Goal: Communication & Community: Answer question/provide support

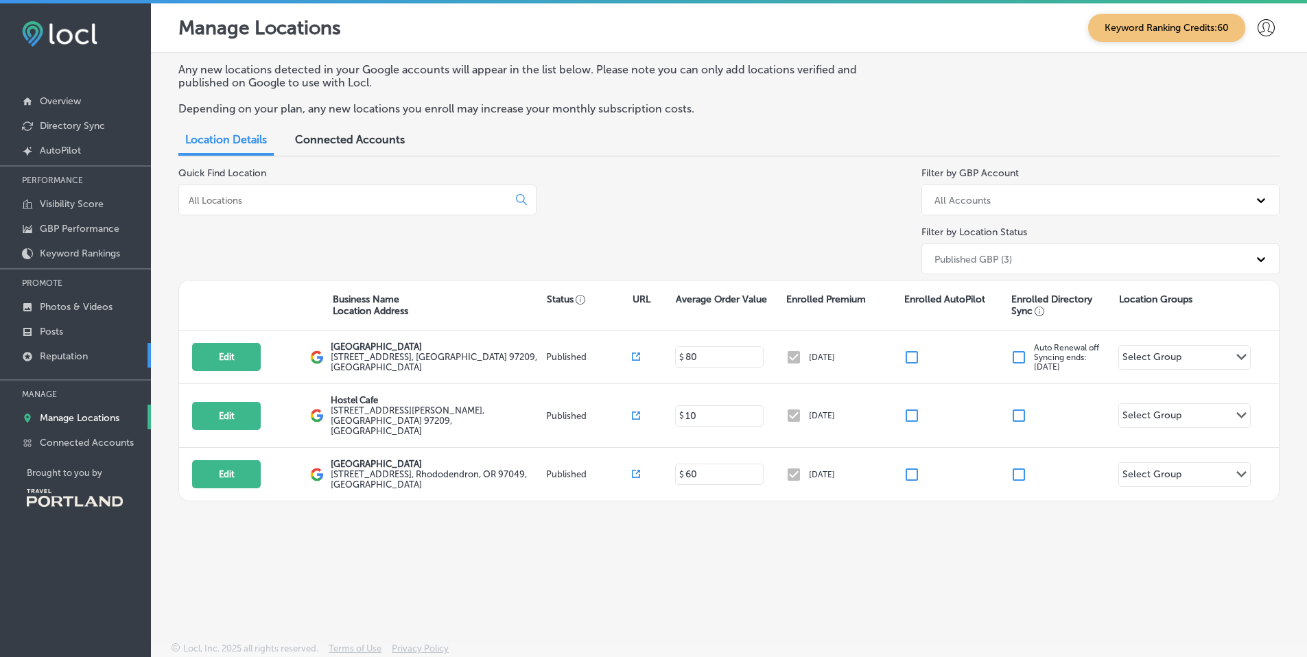
click at [67, 357] on p "Reputation" at bounding box center [64, 357] width 48 height 12
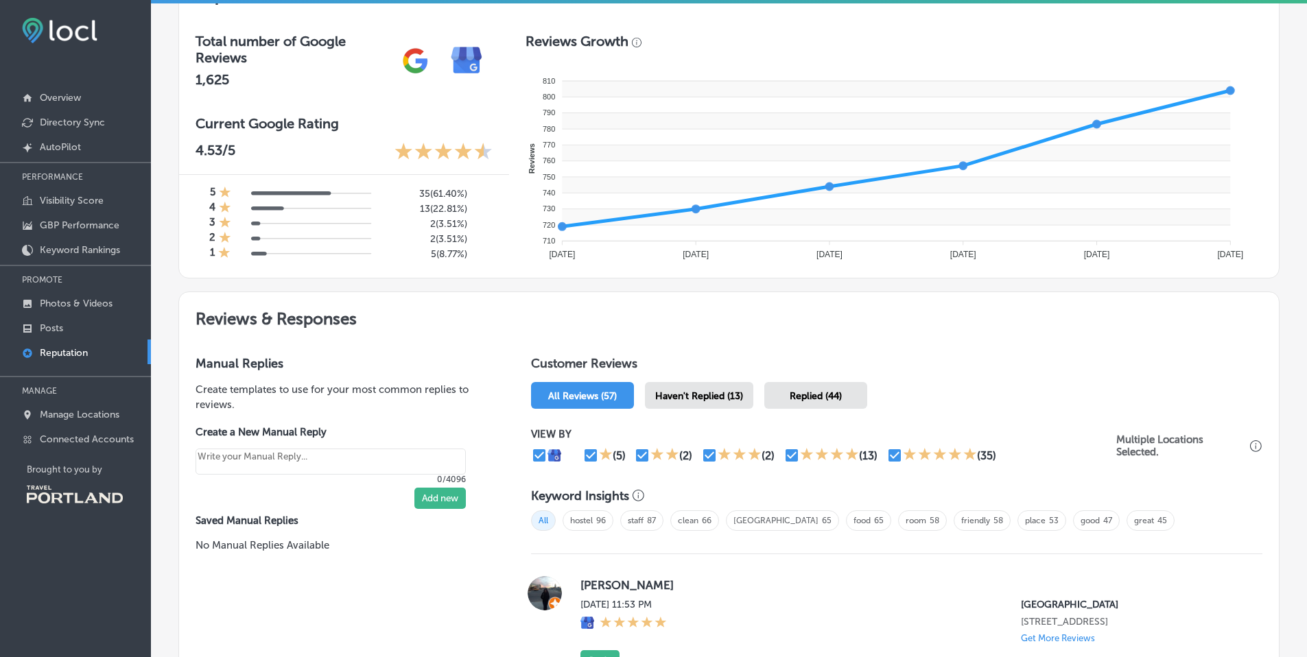
scroll to position [570, 0]
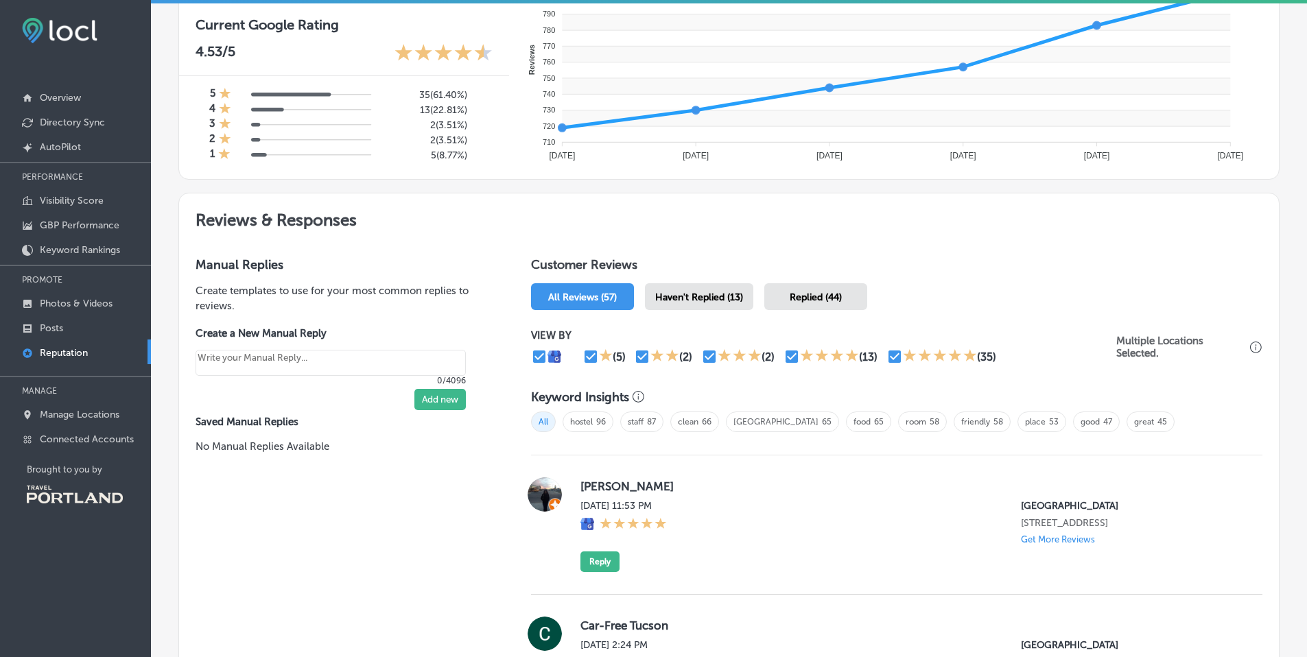
click at [726, 303] on span "Haven't Replied (13)" at bounding box center [699, 298] width 88 height 12
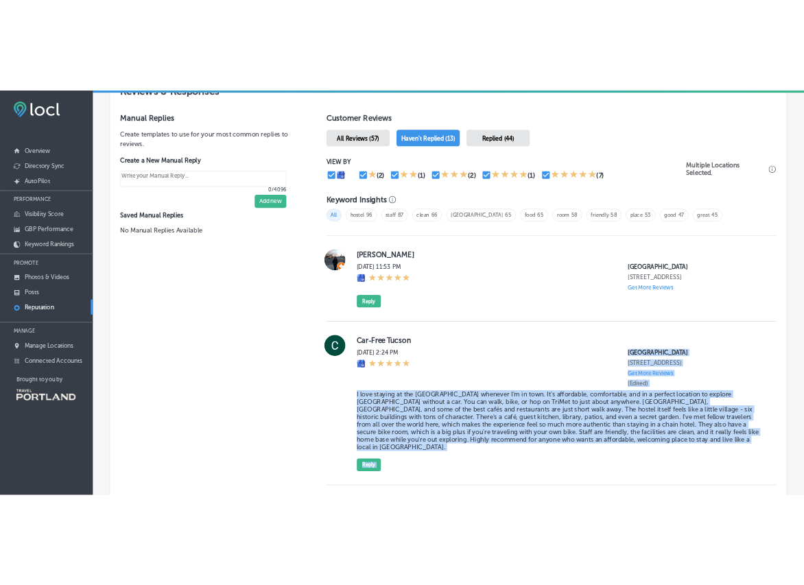
scroll to position [1018, 0]
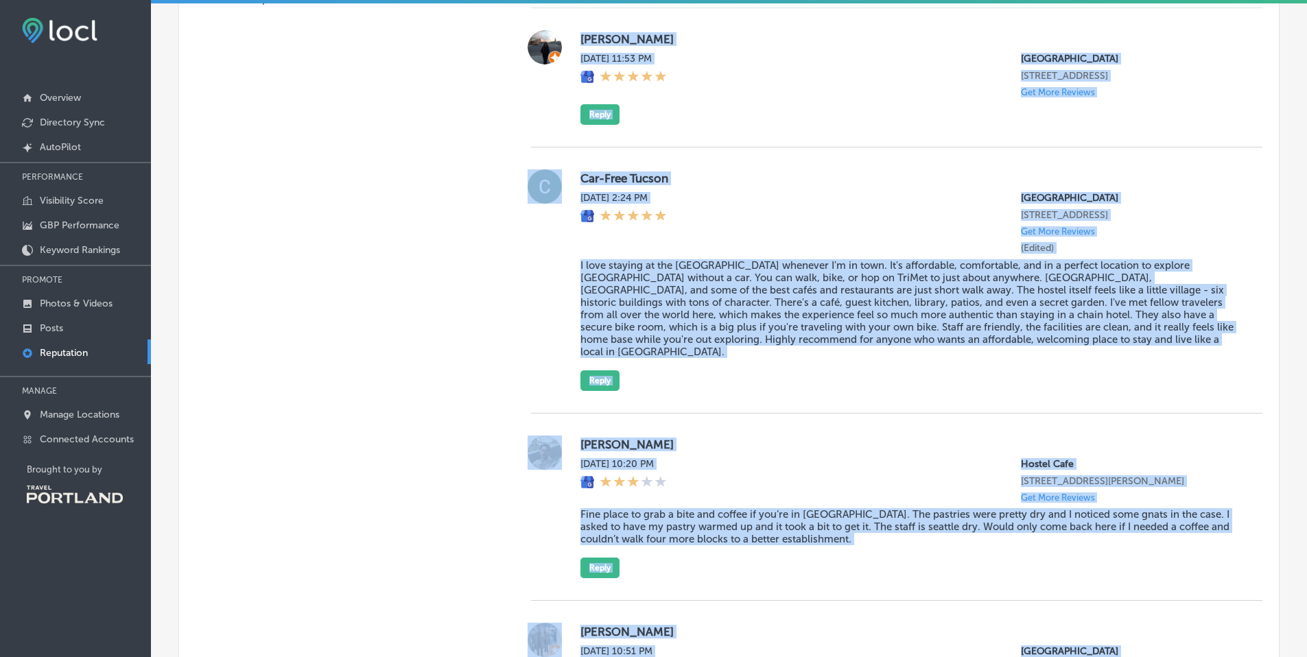
drag, startPoint x: 997, startPoint y: 513, endPoint x: 570, endPoint y: 34, distance: 641.0
copy div "Loremips Dolorsit Ame, Con 1, 1440 84:04 AD Elitseddo Eiusmodt Incidi 110 UT 74…"
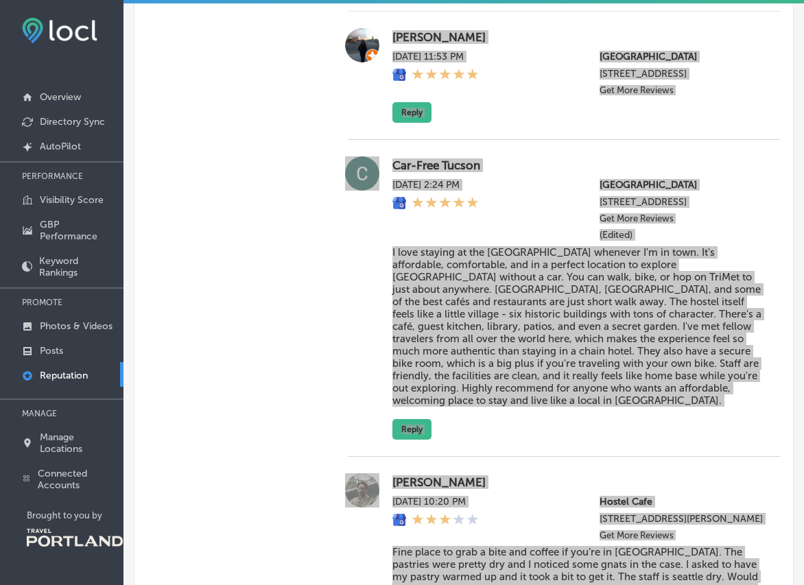
copy div "Loremips Dolorsit Ame, Con 1, 1440 84:04 AD Elitseddo Eiusmodt Incidi 110 UT 74…"
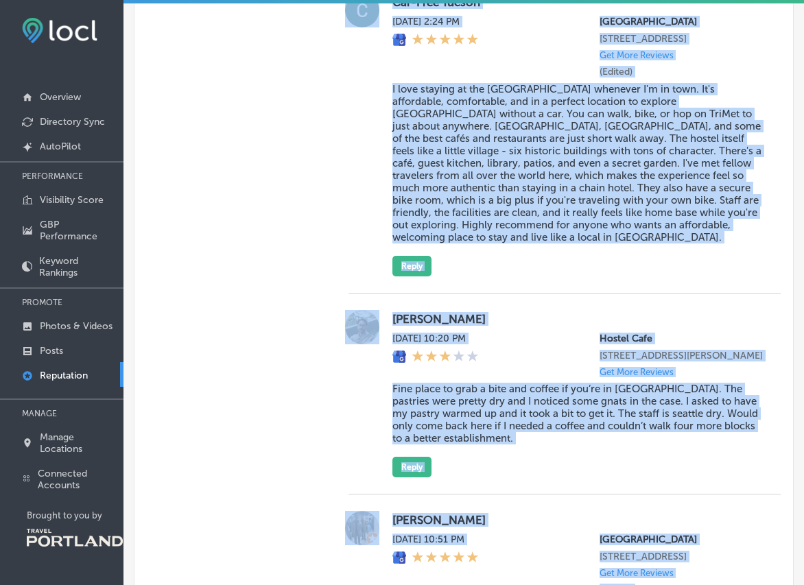
scroll to position [1244, 0]
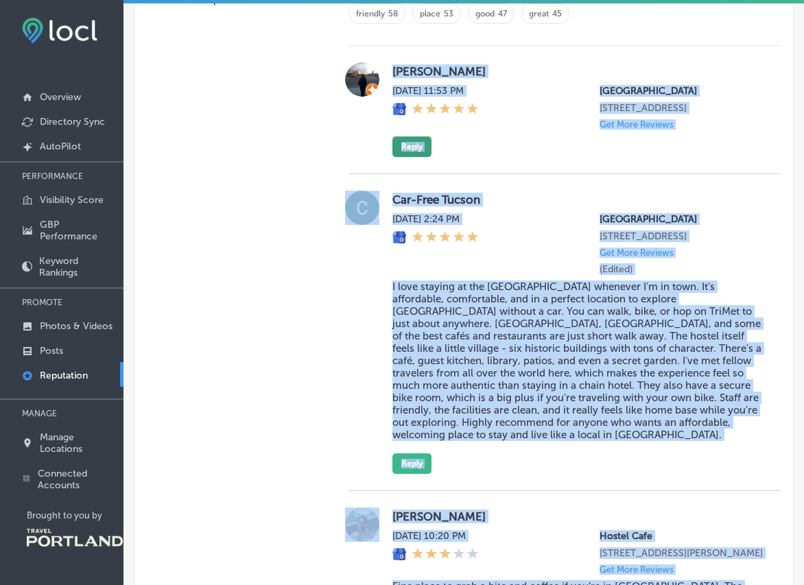
click at [417, 157] on button "Reply" at bounding box center [411, 147] width 39 height 21
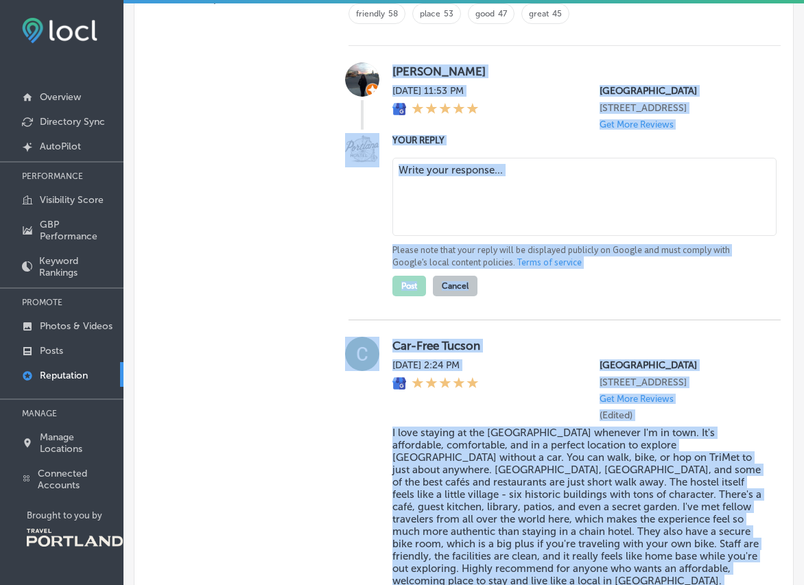
scroll to position [982, 0]
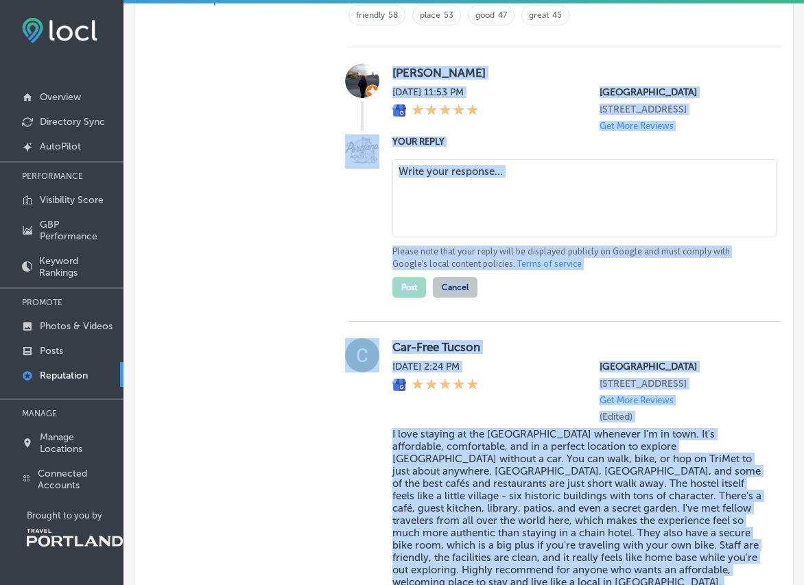
type textarea "x"
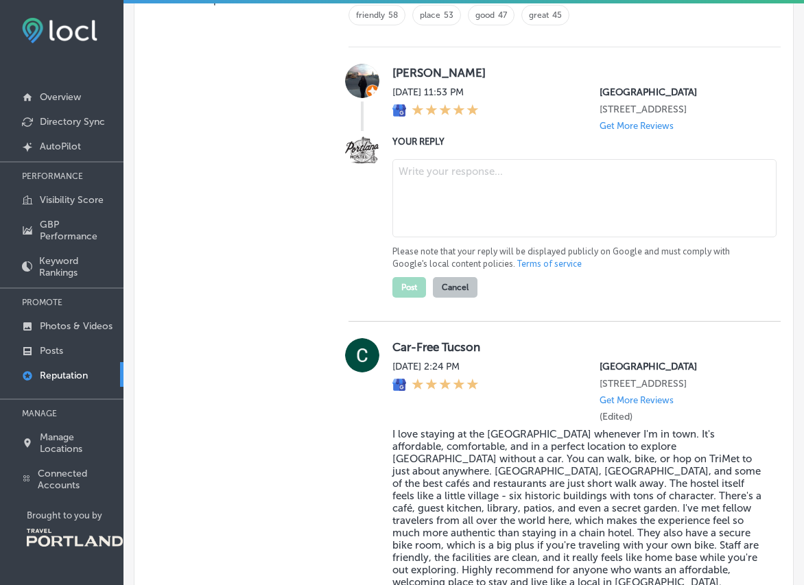
click at [471, 209] on textarea at bounding box center [584, 198] width 384 height 78
paste textarea "Thank you, [PERSON_NAME]! We’re glad you enjoy staying with us and love our cen…"
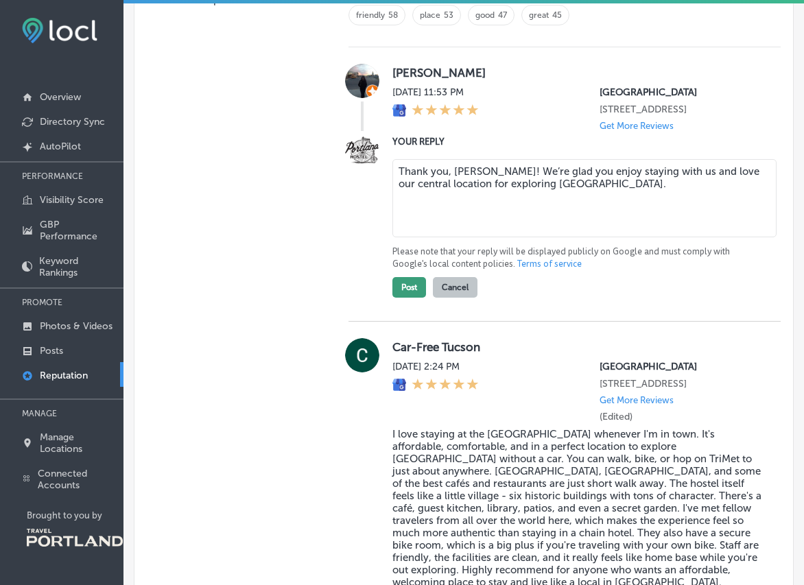
type textarea "Thank you, [PERSON_NAME]! We’re glad you enjoy staying with us and love our cen…"
click at [412, 298] on button "Post" at bounding box center [409, 287] width 34 height 21
type textarea "x"
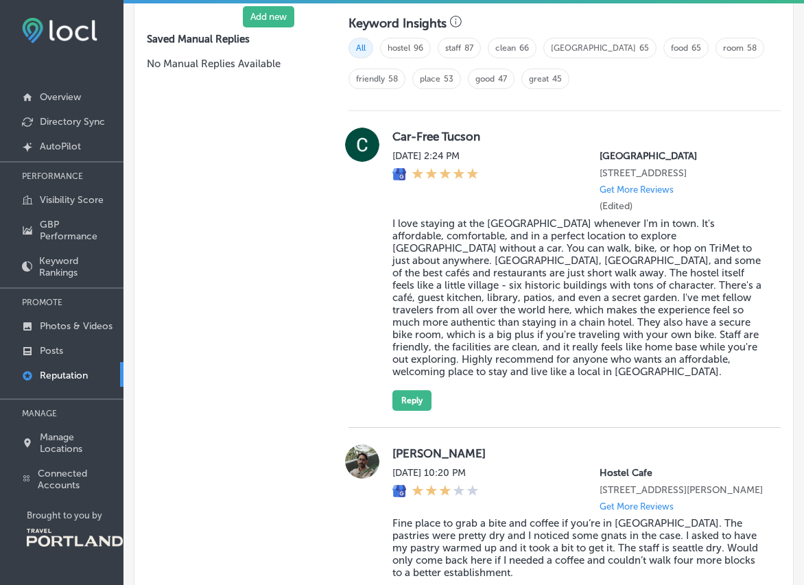
scroll to position [941, 0]
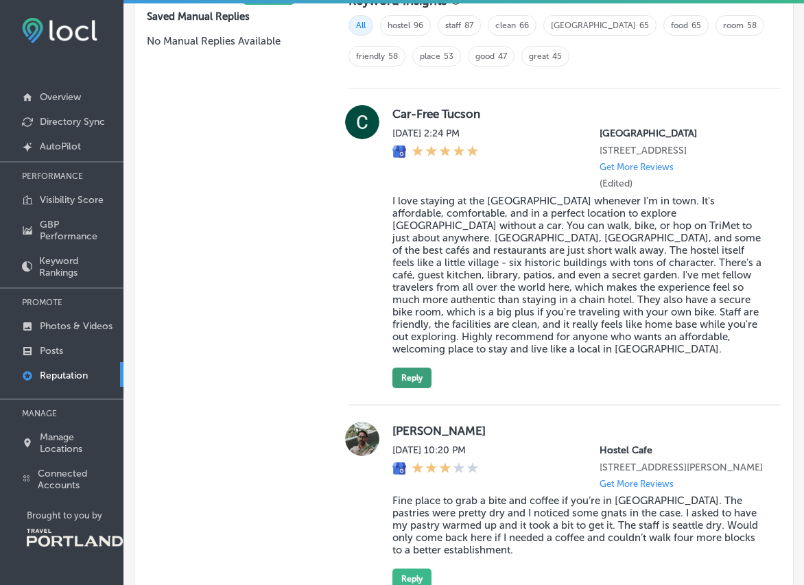
click at [410, 388] on button "Reply" at bounding box center [411, 378] width 39 height 21
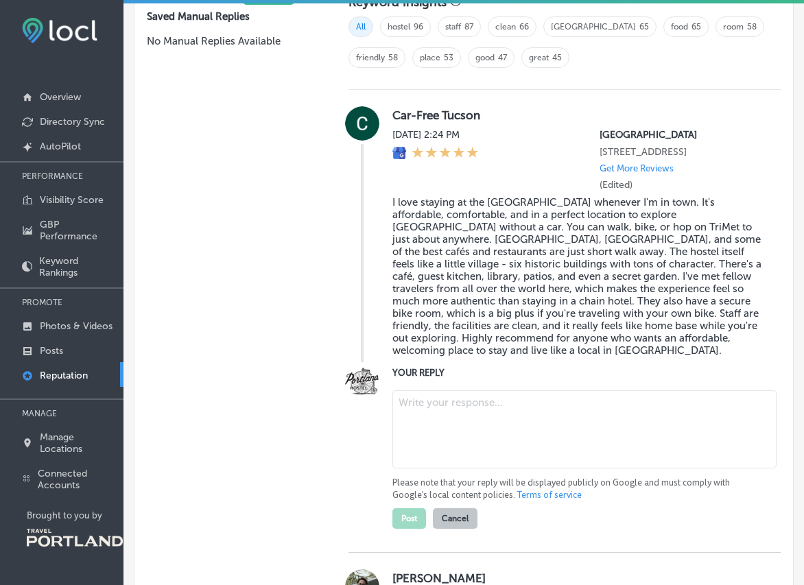
click at [412, 435] on textarea at bounding box center [584, 429] width 384 height 78
paste textarea "We appreciate your kind words! It’s great to hear you enjoyed the hostel and ou…"
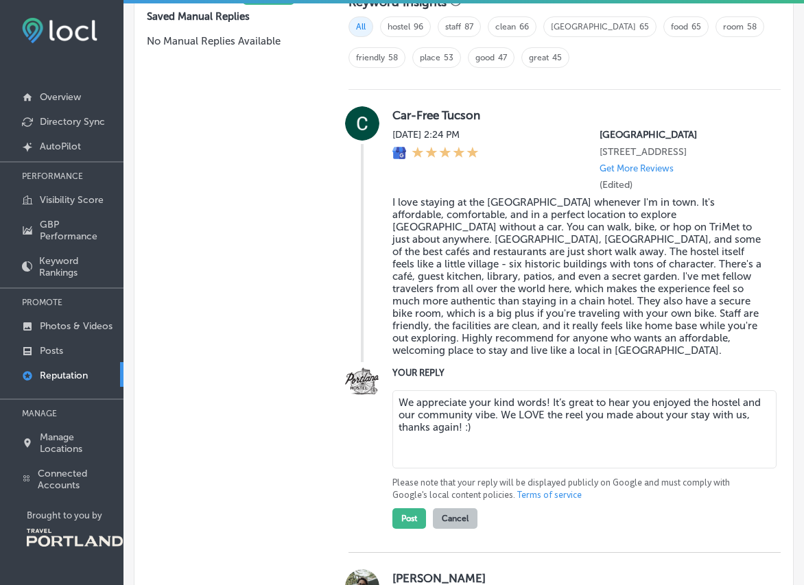
click at [565, 456] on textarea "We appreciate your kind words! It’s great to hear you enjoyed the hostel and ou…" at bounding box center [584, 429] width 384 height 78
click at [745, 428] on textarea "We appreciate your kind words! It’s great to hear you enjoyed the hostel and ou…" at bounding box center [584, 429] width 384 height 78
click at [750, 469] on textarea "We appreciate your kind words! It’s great to hear you enjoyed the hostel and ou…" at bounding box center [584, 429] width 384 height 78
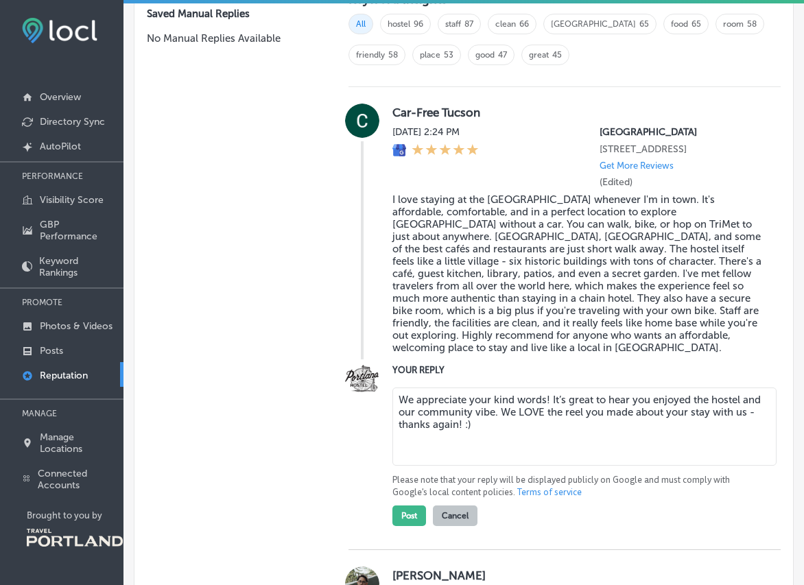
scroll to position [945, 0]
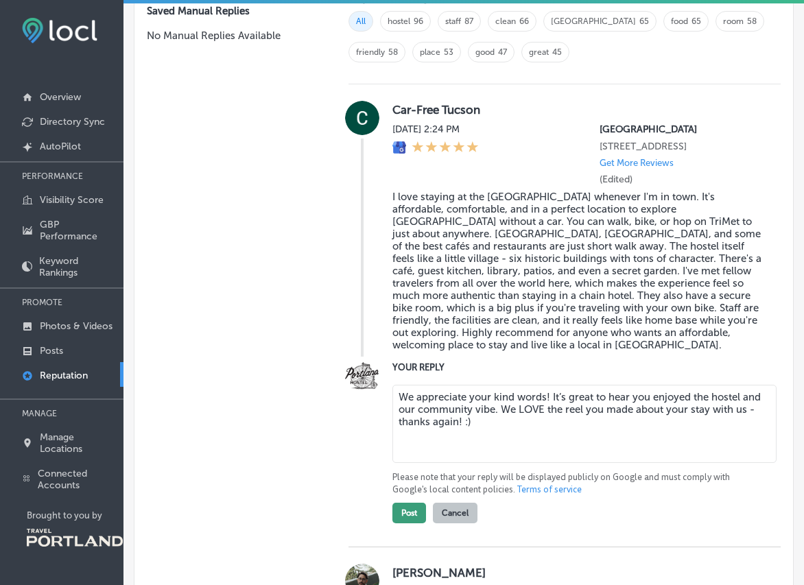
type textarea "We appreciate your kind words! It’s great to hear you enjoyed the hostel and ou…"
click at [408, 524] on button "Post" at bounding box center [409, 513] width 34 height 21
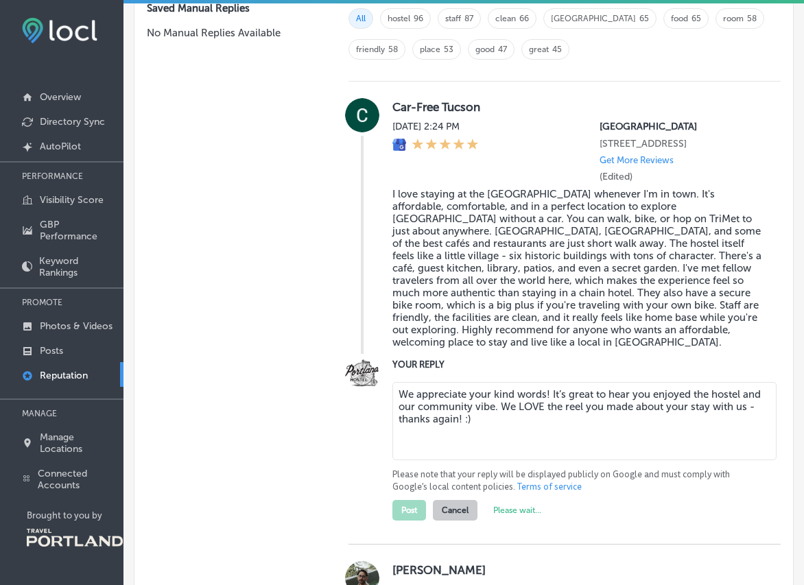
type textarea "x"
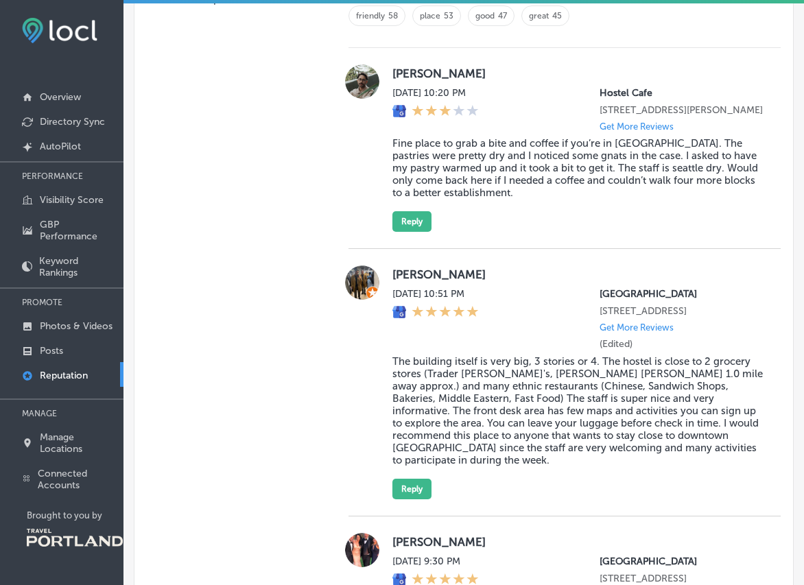
scroll to position [999, 0]
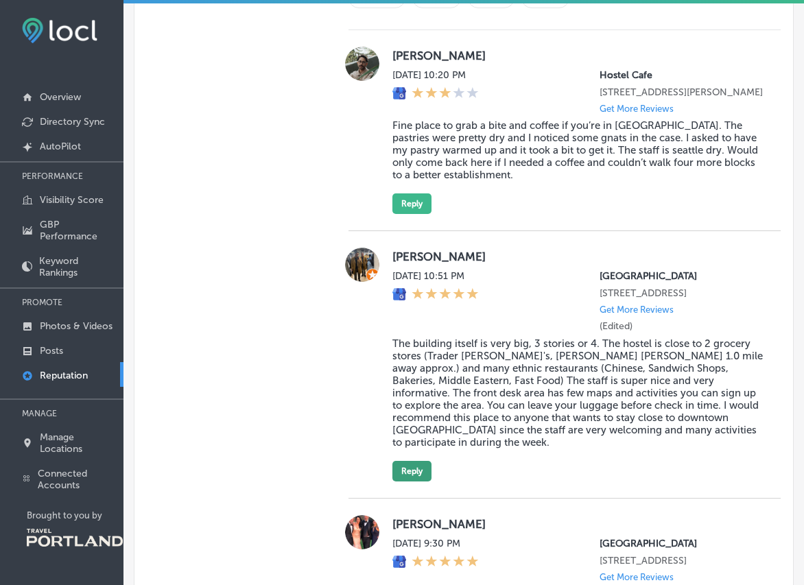
click at [406, 478] on button "Reply" at bounding box center [411, 471] width 39 height 21
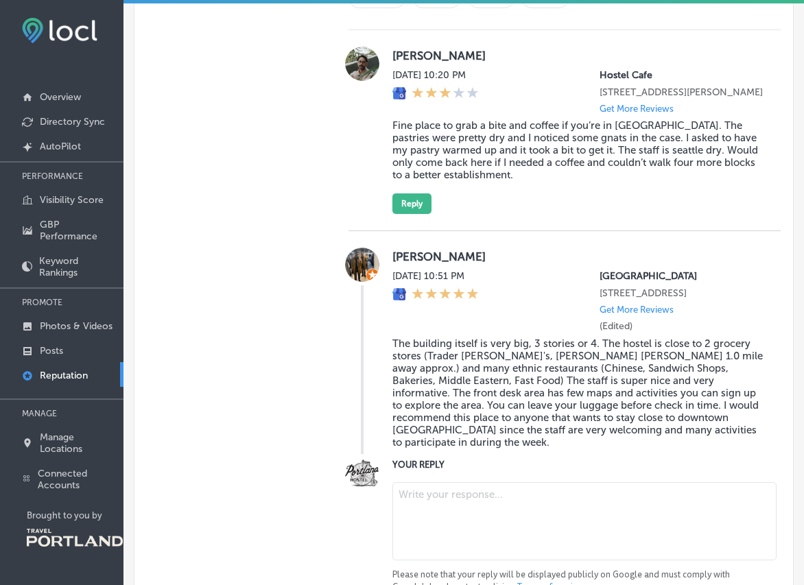
paste textarea "Thank you, [PERSON_NAME]! We’re glad our staff and location helped you enjoy yo…"
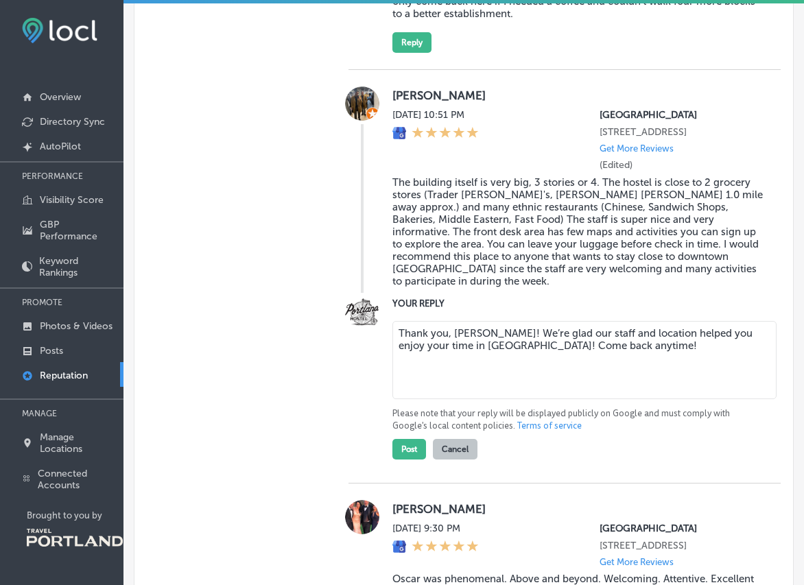
scroll to position [1163, 0]
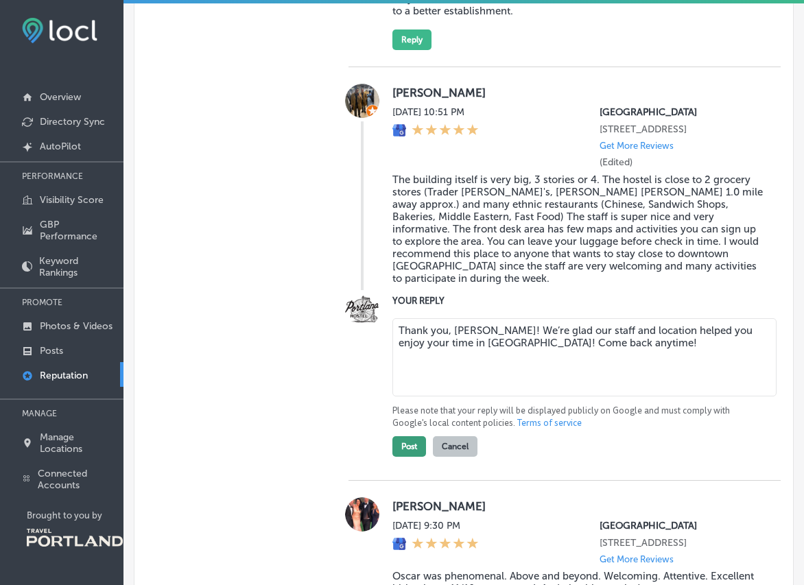
type textarea "Thank you, [PERSON_NAME]! We’re glad our staff and location helped you enjoy yo…"
click at [409, 457] on button "Post" at bounding box center [409, 446] width 34 height 21
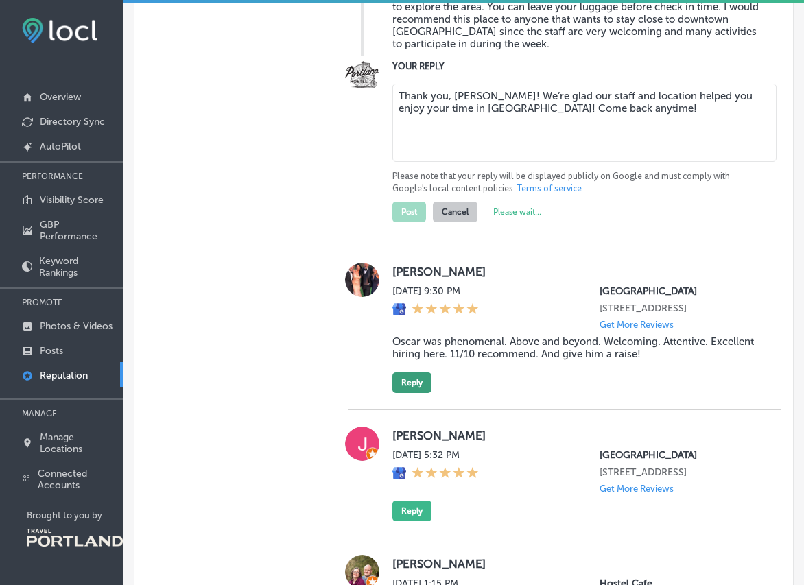
scroll to position [1400, 0]
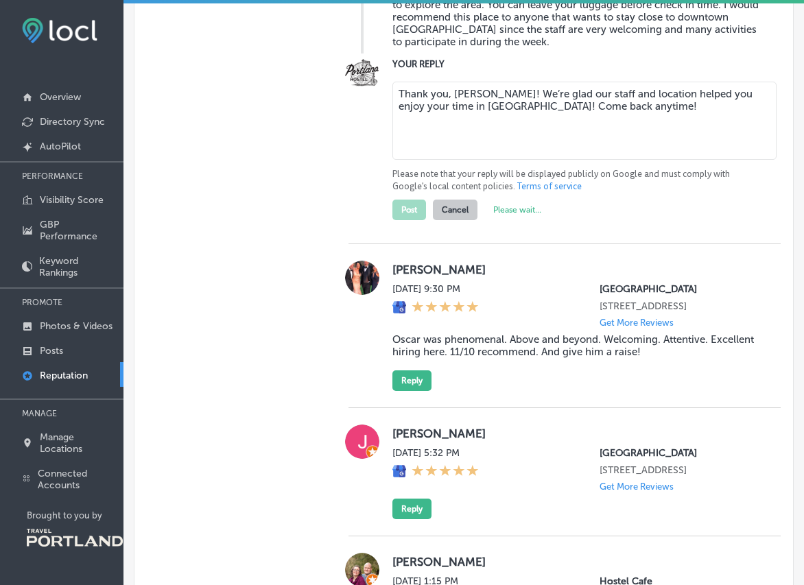
type textarea "x"
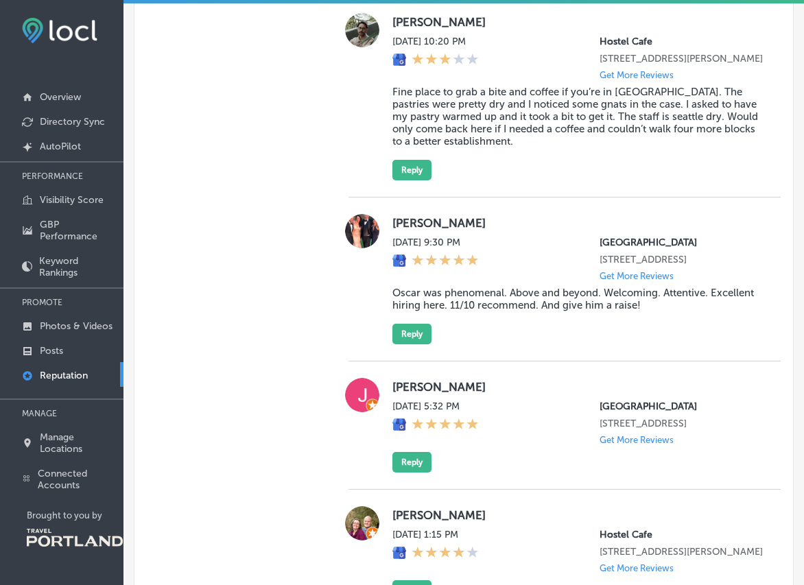
scroll to position [1032, 0]
click at [403, 345] on button "Reply" at bounding box center [411, 335] width 39 height 21
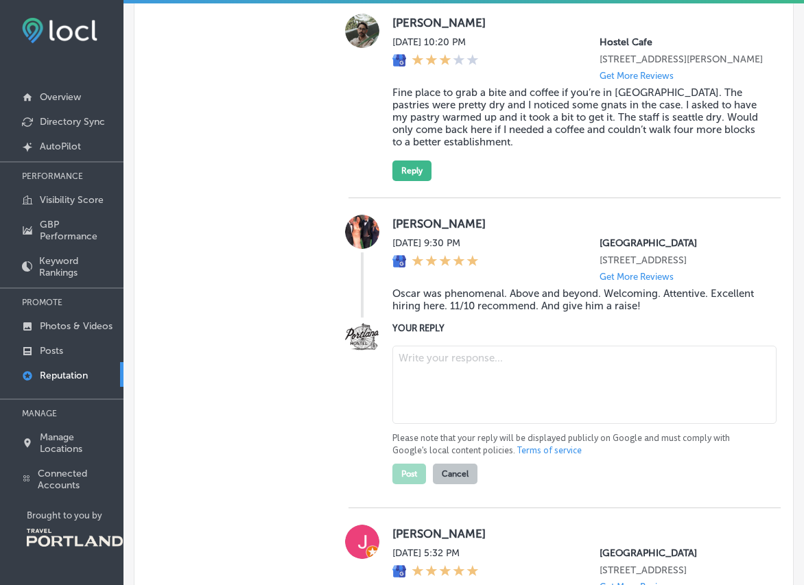
click at [426, 397] on textarea at bounding box center [584, 385] width 384 height 78
paste textarea "Thanks, [PERSON_NAME]! We’re thrilled [PERSON_NAME] made your stay memorable an…"
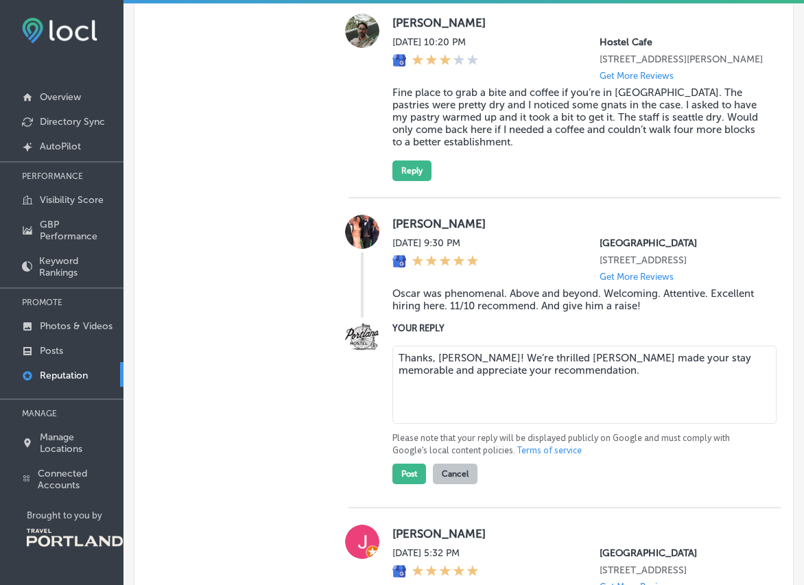
click at [427, 381] on textarea "Thanks, [PERSON_NAME]! We’re thrilled [PERSON_NAME] made your stay memorable an…" at bounding box center [584, 385] width 384 height 78
drag, startPoint x: 602, startPoint y: 382, endPoint x: 568, endPoint y: 384, distance: 33.7
click at [568, 384] on textarea "Thanks for your review, [PERSON_NAME]! We’re thrilled [PERSON_NAME] made your s…" at bounding box center [584, 385] width 384 height 78
click at [657, 400] on textarea "Thanks for your review, [PERSON_NAME]! We’re so glad [PERSON_NAME] made your st…" at bounding box center [584, 385] width 384 height 78
drag, startPoint x: 657, startPoint y: 400, endPoint x: 452, endPoint y: 398, distance: 205.2
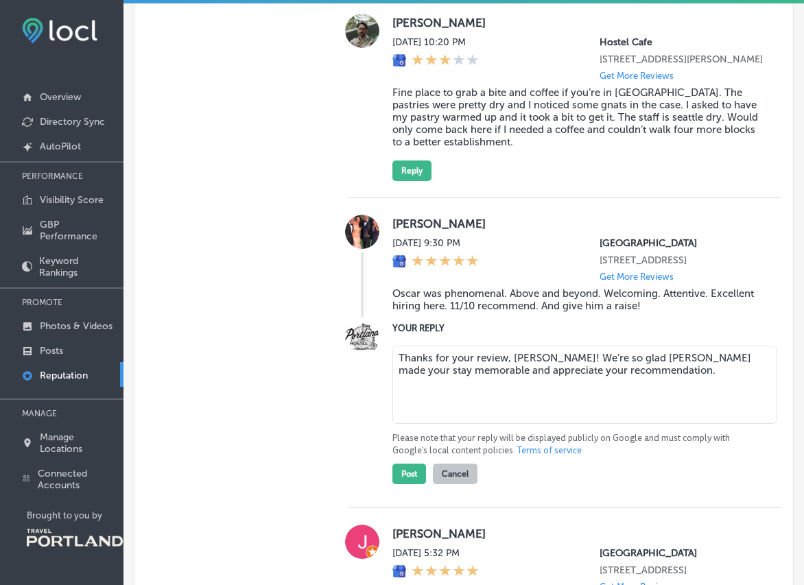
click at [452, 398] on textarea "Thanks for your review, [PERSON_NAME]! We’re so glad [PERSON_NAME] made your st…" at bounding box center [584, 385] width 384 height 78
click at [644, 412] on textarea "Thanks for your review, [PERSON_NAME]! We’re so glad [PERSON_NAME] made your st…" at bounding box center [584, 385] width 384 height 78
click at [632, 424] on textarea "Thanks for your review, [PERSON_NAME]! We’re so glad [PERSON_NAME] made your st…" at bounding box center [584, 385] width 384 height 78
drag, startPoint x: 736, startPoint y: 401, endPoint x: 727, endPoint y: 398, distance: 9.6
click at [727, 398] on textarea "Thanks for your review, [PERSON_NAME]! We’re so glad [PERSON_NAME] made your st…" at bounding box center [584, 385] width 384 height 78
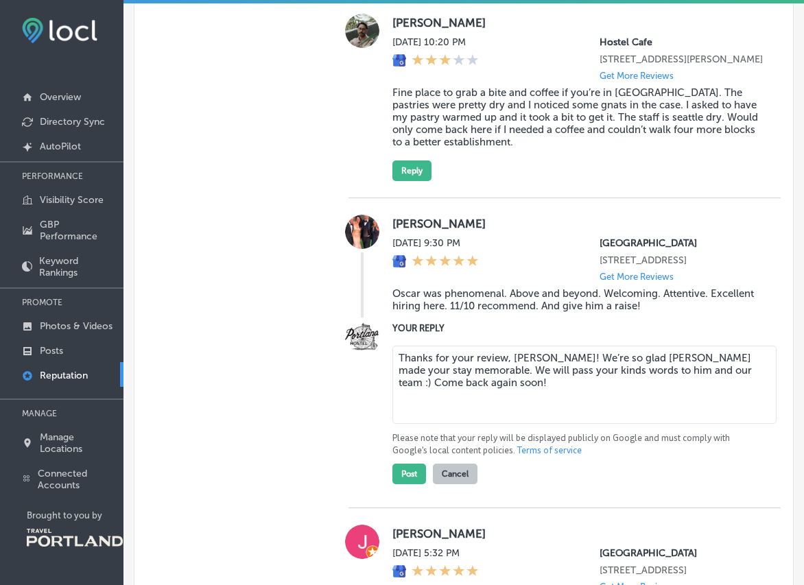
click at [692, 424] on textarea "Thanks for your review, [PERSON_NAME]! We’re so glad [PERSON_NAME] made your st…" at bounding box center [584, 385] width 384 height 78
drag, startPoint x: 725, startPoint y: 406, endPoint x: 712, endPoint y: 398, distance: 15.4
click at [712, 398] on textarea "Thanks for your review, [PERSON_NAME]! We’re so glad [PERSON_NAME] made your st…" at bounding box center [584, 385] width 384 height 78
click at [537, 384] on textarea "Thanks for your review, [PERSON_NAME]! We’re so glad [PERSON_NAME] made your st…" at bounding box center [584, 385] width 384 height 78
type textarea "Thanks for your review, [PERSON_NAME]. We’re so glad [PERSON_NAME] made your st…"
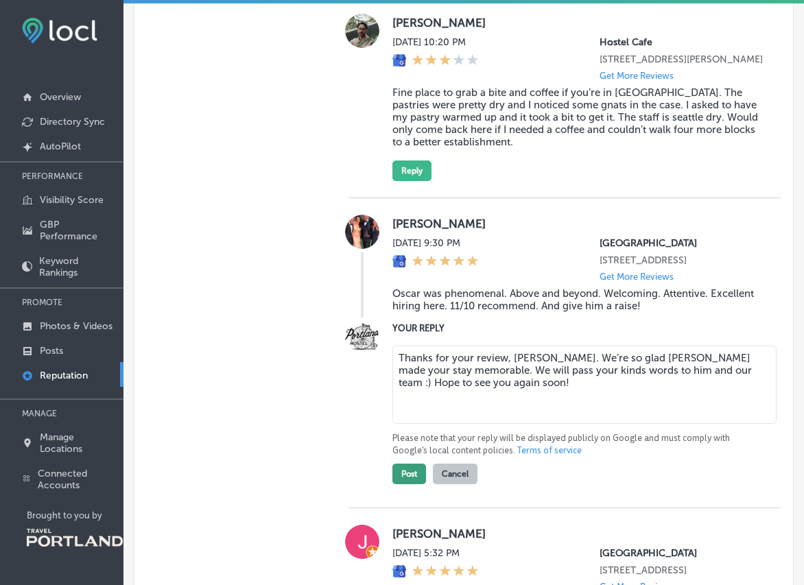
click at [408, 484] on button "Post" at bounding box center [409, 474] width 34 height 21
type textarea "x"
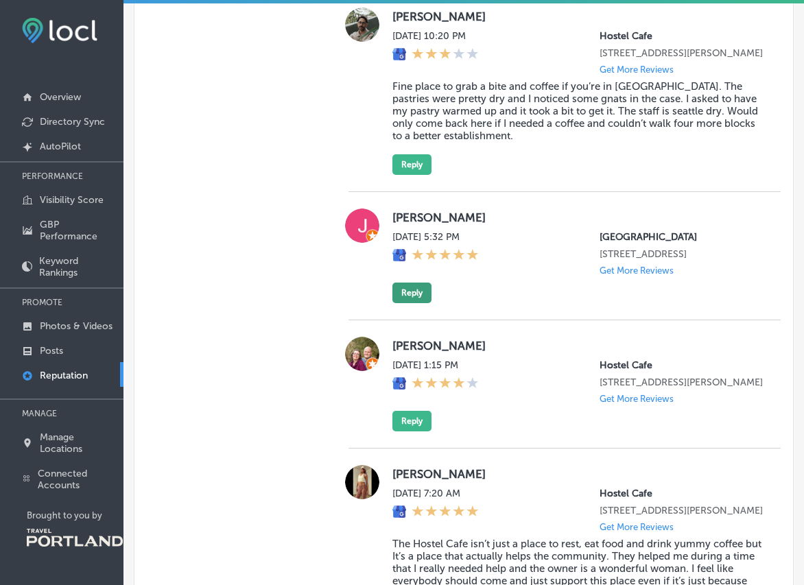
scroll to position [1044, 0]
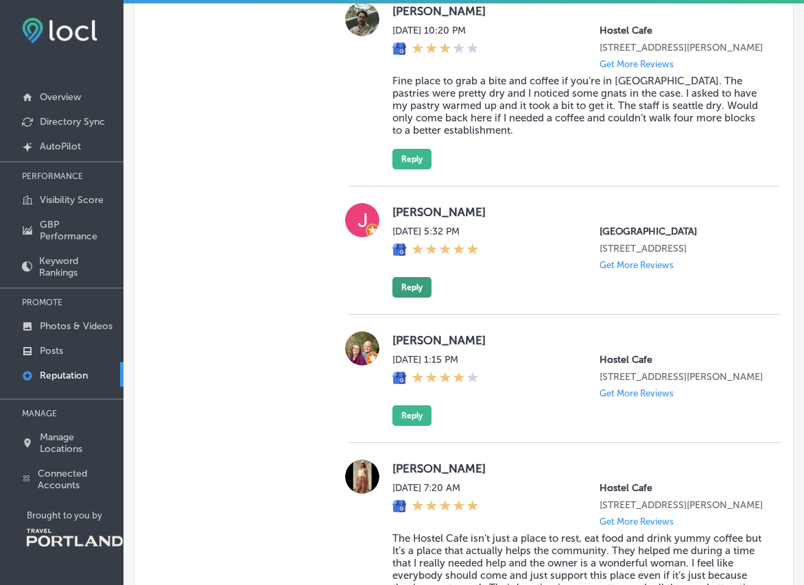
click at [406, 298] on button "Reply" at bounding box center [411, 287] width 39 height 21
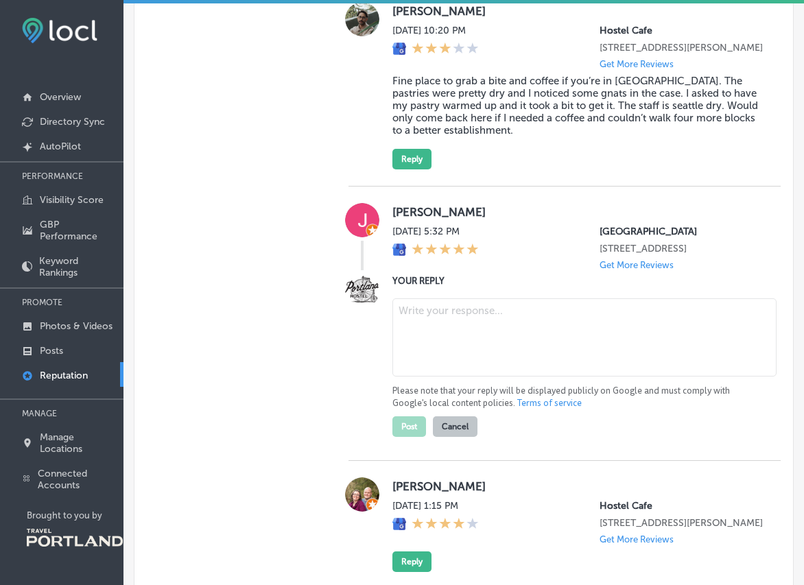
click at [410, 353] on textarea at bounding box center [584, 337] width 384 height 78
type textarea "G"
drag, startPoint x: 537, startPoint y: 343, endPoint x: 331, endPoint y: 293, distance: 211.2
paste textarea "for your review, [PERSON_NAME]! We hope to welcome you back soon."
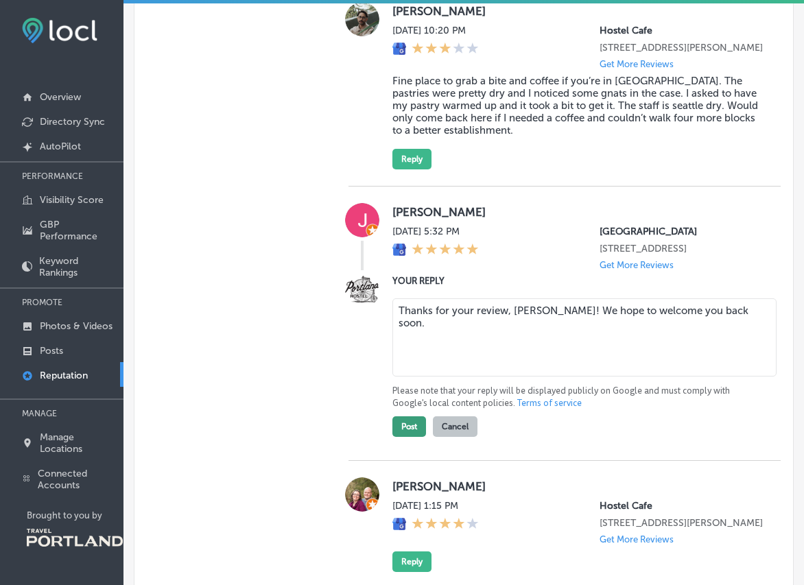
type textarea "Thanks for your review, [PERSON_NAME]! We hope to welcome you back soon."
click at [410, 437] on button "Post" at bounding box center [409, 427] width 34 height 21
type textarea "x"
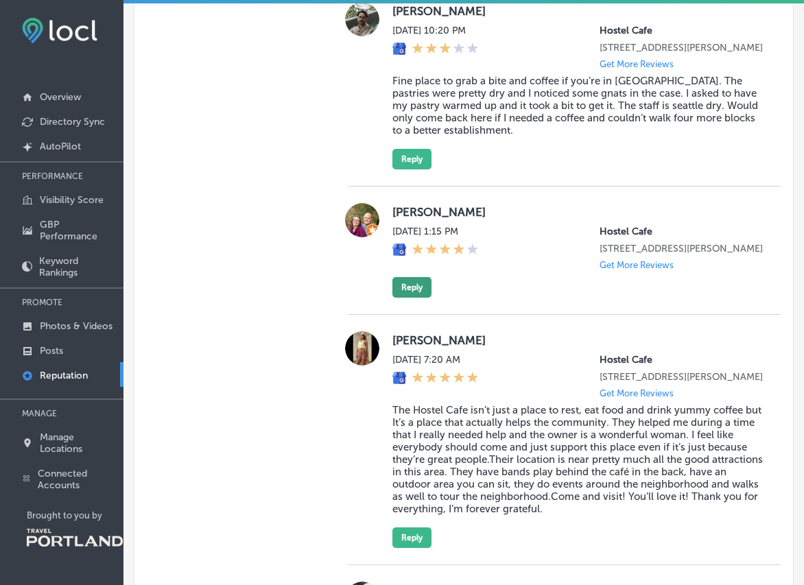
click at [419, 298] on button "Reply" at bounding box center [411, 287] width 39 height 21
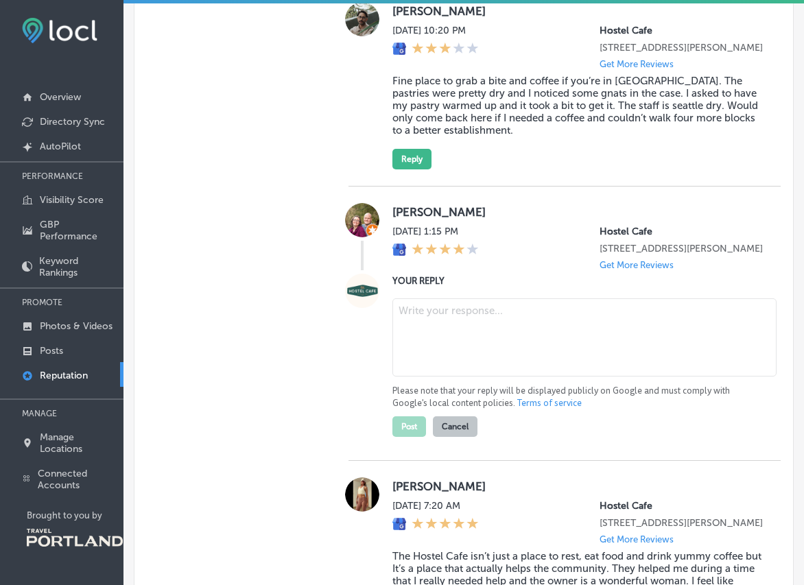
paste textarea "Thank you, [PERSON_NAME]! We look forward to seeing you again for coffee or a b…"
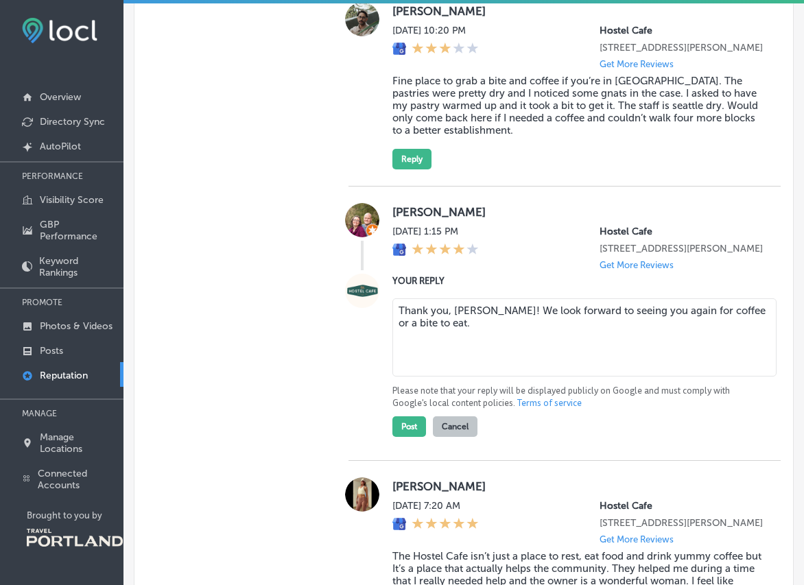
drag, startPoint x: 612, startPoint y: 352, endPoint x: 495, endPoint y: 331, distance: 119.1
click at [495, 331] on textarea "Thank you, [PERSON_NAME]! We look forward to seeing you again for coffee or a b…" at bounding box center [584, 337] width 384 height 78
type textarea "Thank you, [PERSON_NAME]! We hope to see you at our cafe again soon!"
click at [406, 437] on button "Post" at bounding box center [409, 427] width 34 height 21
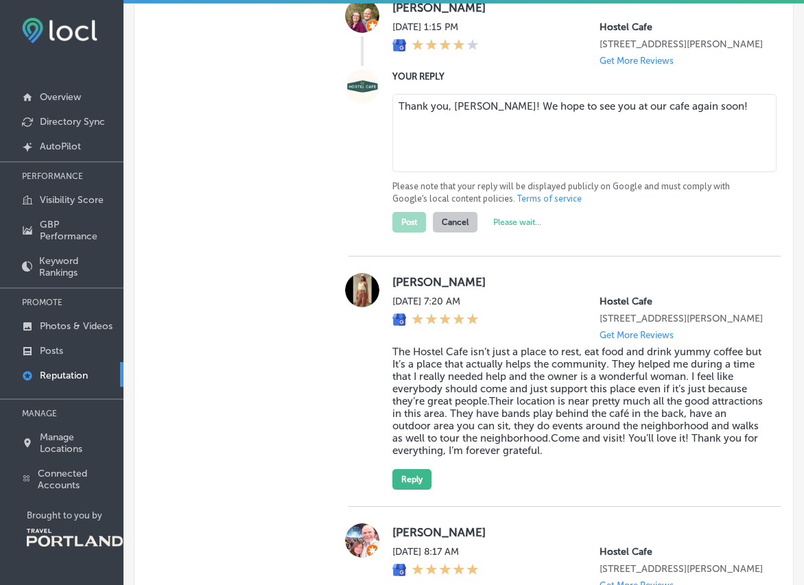
scroll to position [1368, 0]
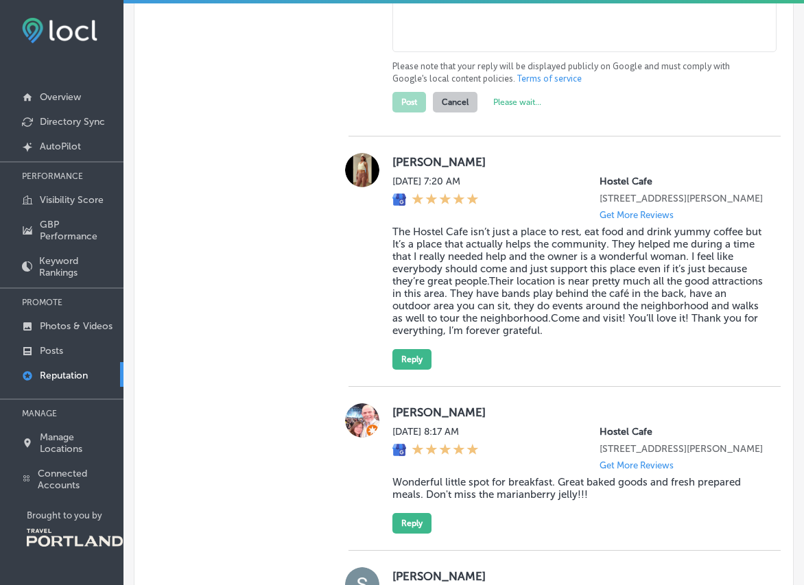
type textarea "x"
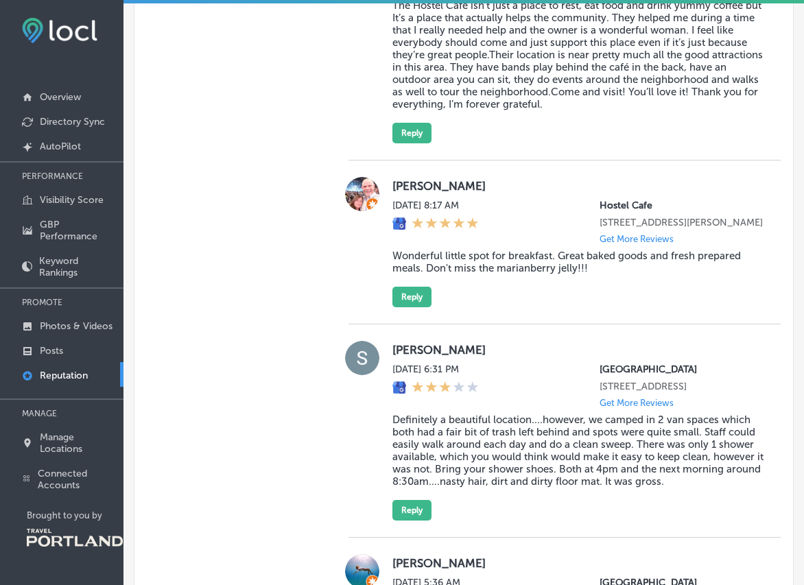
scroll to position [1153, 0]
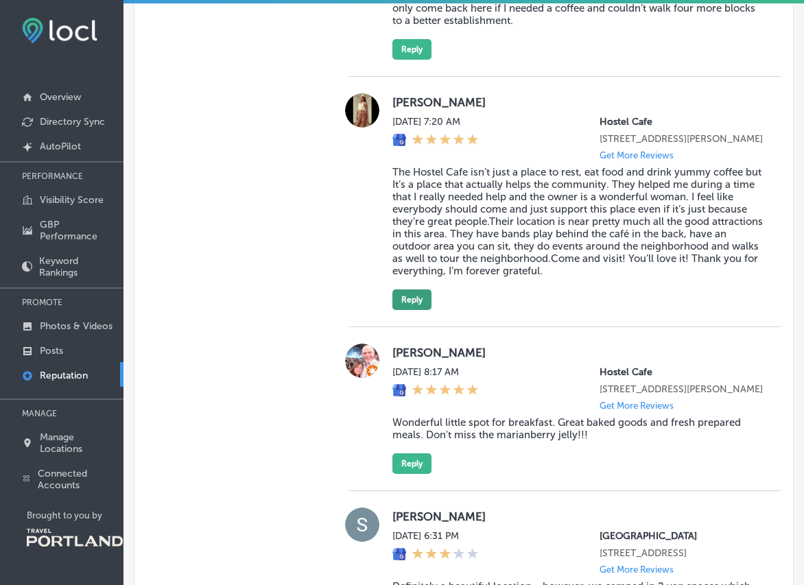
click at [401, 310] on button "Reply" at bounding box center [411, 300] width 39 height 21
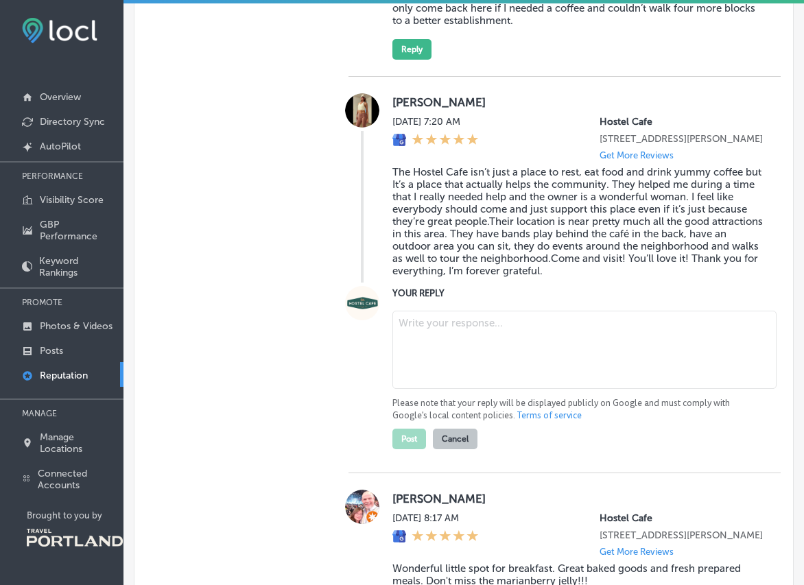
paste textarea "Thanks so much, [PERSON_NAME]! We’re happy we could help and appreciate your su…"
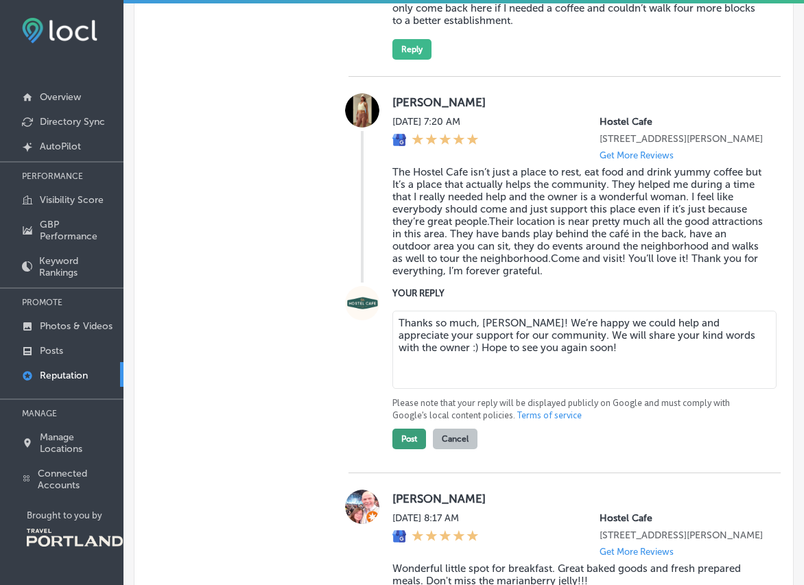
type textarea "Thanks so much, [PERSON_NAME]! We’re happy we could help and appreciate your su…"
click at [399, 449] on button "Post" at bounding box center [409, 439] width 34 height 21
type textarea "x"
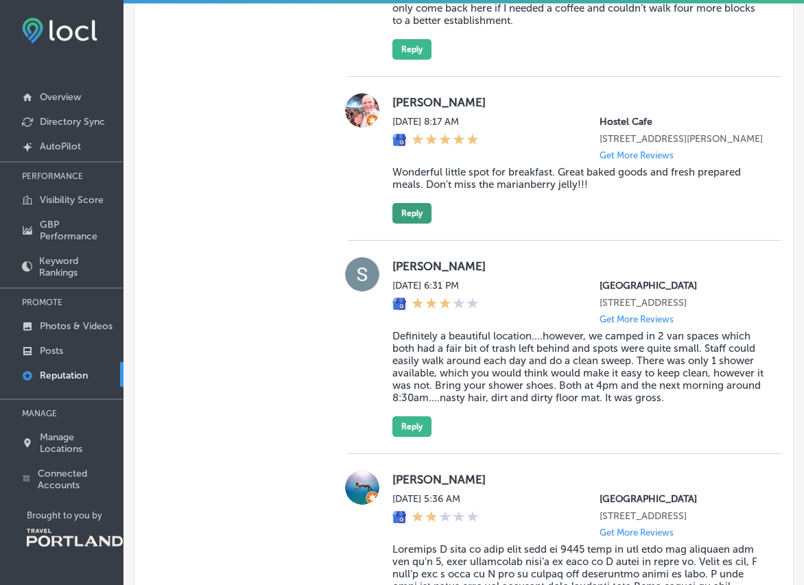
click at [413, 224] on button "Reply" at bounding box center [411, 213] width 39 height 21
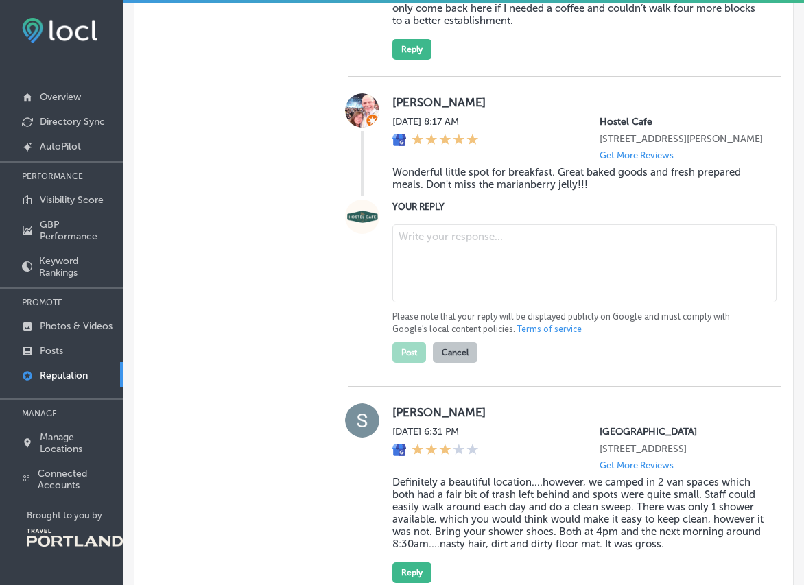
paste textarea "Thank you, [PERSON_NAME]! We’re glad you enjoyed breakfast and our baked goods."
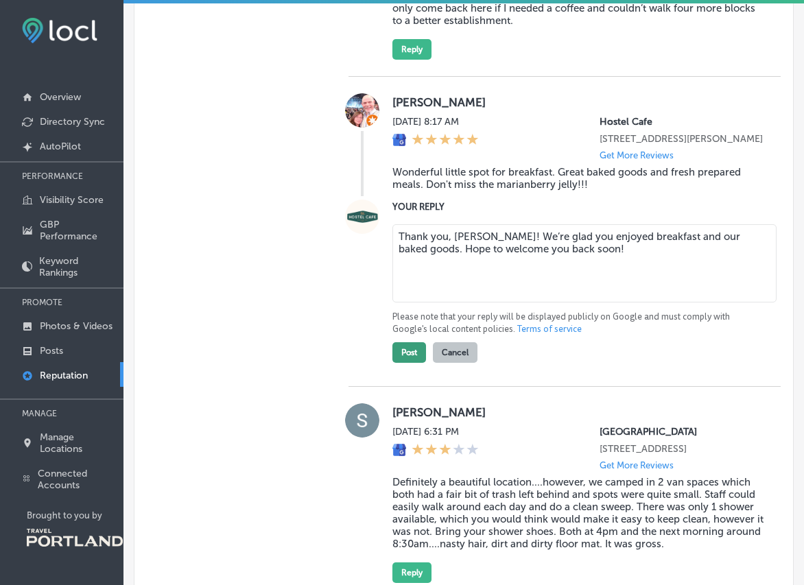
type textarea "Thank you, [PERSON_NAME]! We’re glad you enjoyed breakfast and our baked goods.…"
click at [411, 363] on button "Post" at bounding box center [409, 352] width 34 height 21
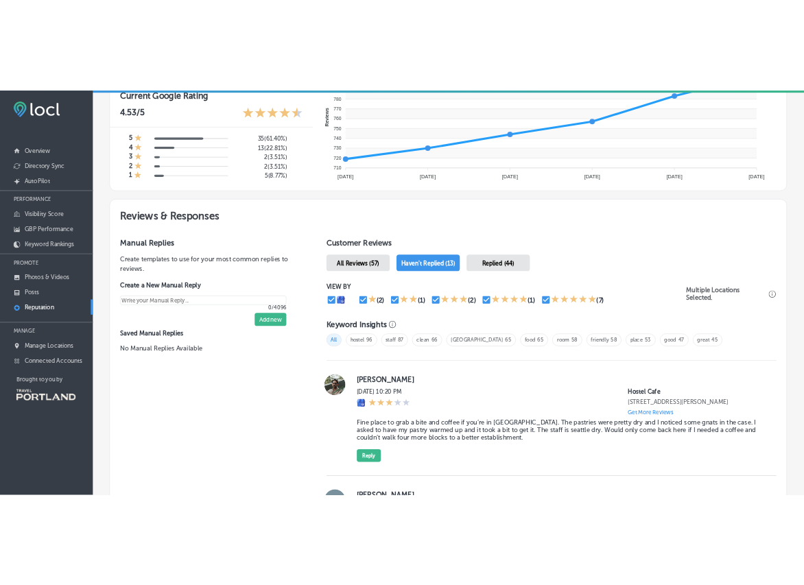
scroll to position [589, 0]
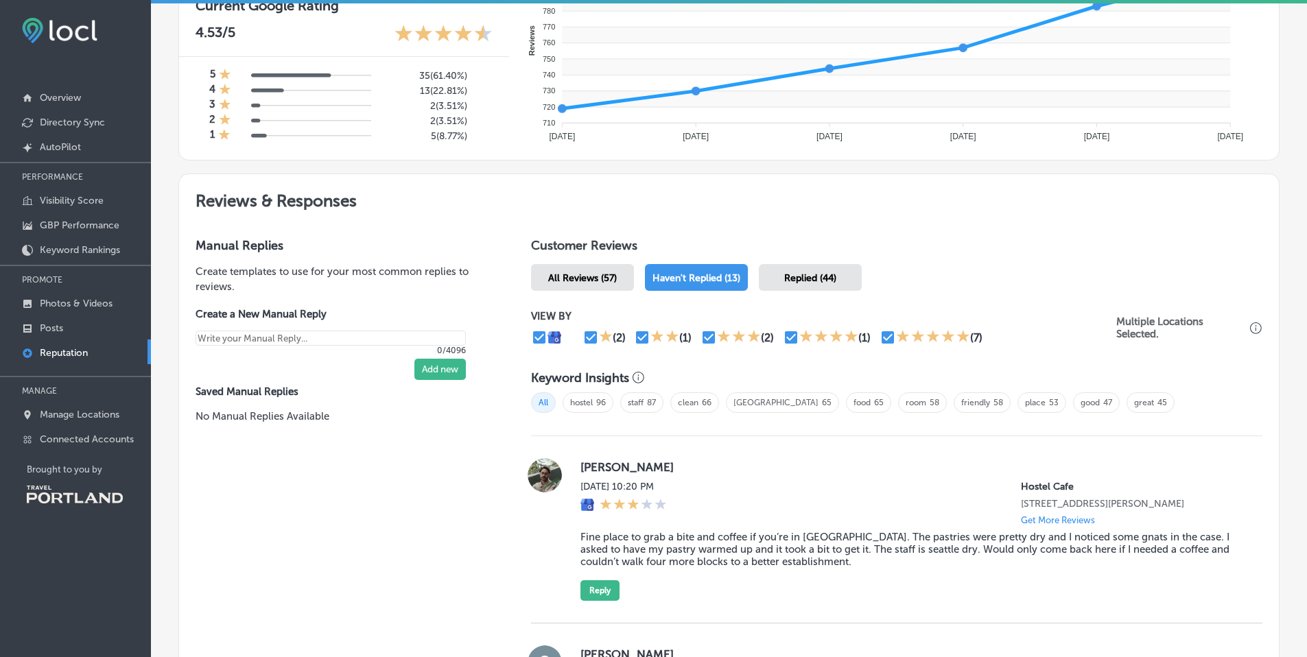
type textarea "x"
